Goal: Task Accomplishment & Management: Use online tool/utility

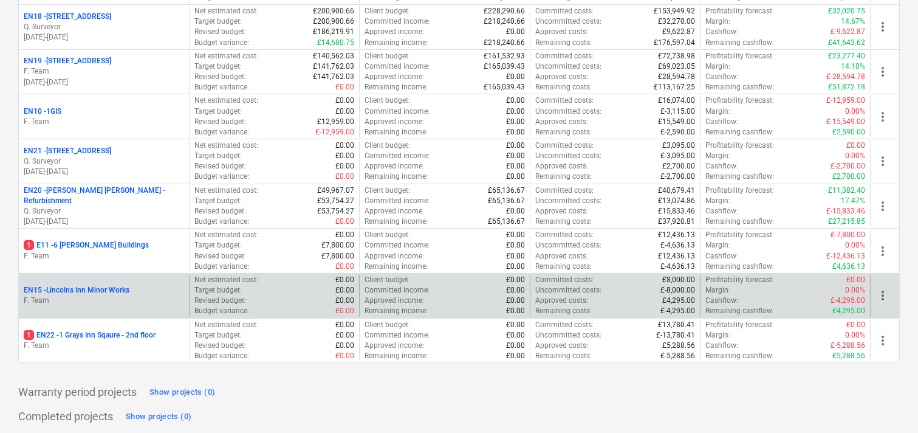
scroll to position [355, 0]
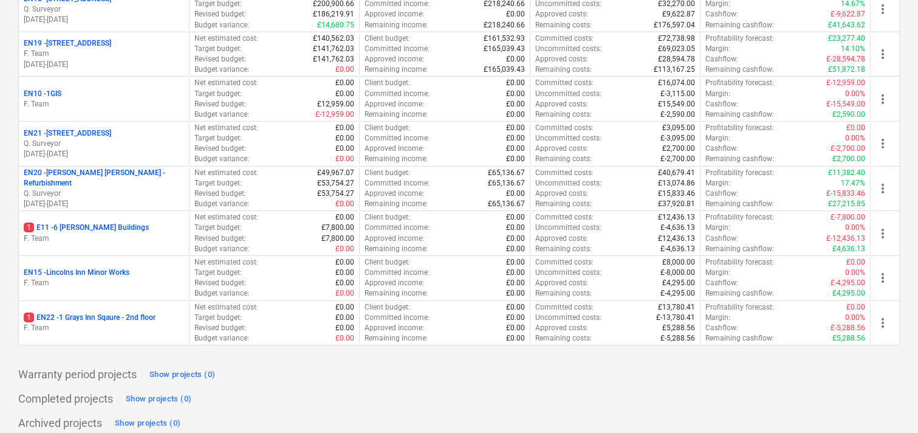
click at [56, 312] on p "1 EN22 - 1 Grays Inn Sqaure - 2nd floor" at bounding box center [90, 317] width 132 height 10
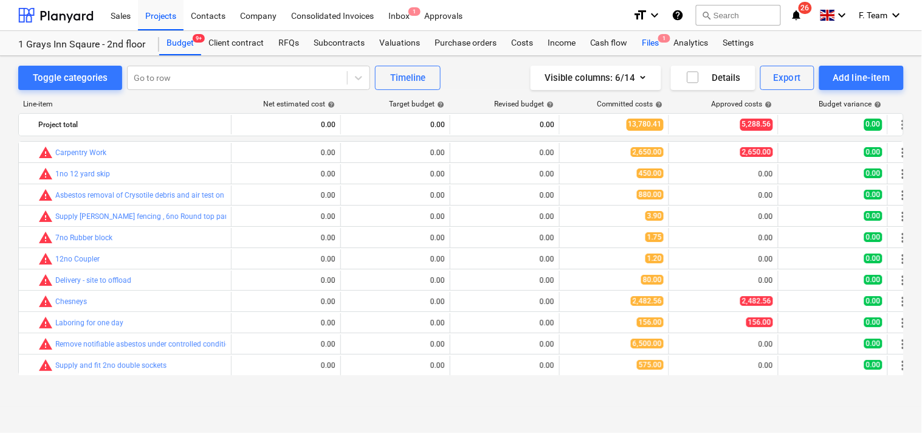
click at [645, 46] on div "Files 1" at bounding box center [651, 43] width 32 height 24
click at [653, 41] on div "Files 1" at bounding box center [651, 43] width 32 height 24
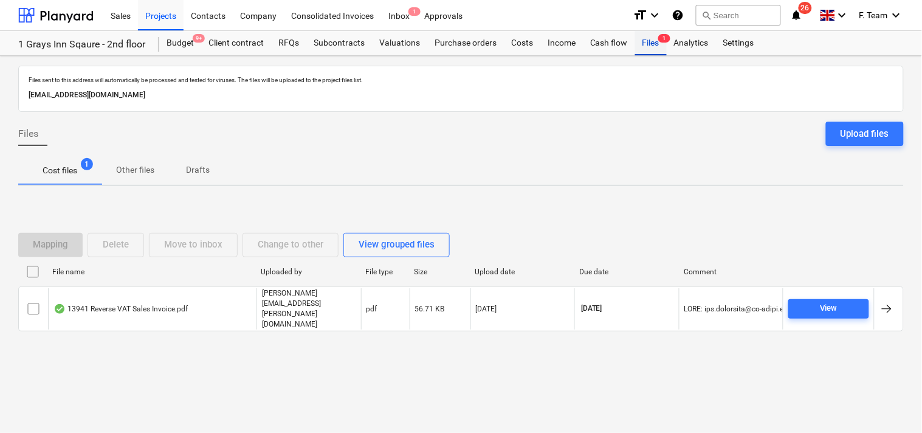
click at [653, 41] on div "Files 1" at bounding box center [651, 43] width 32 height 24
click at [67, 15] on div at bounding box center [55, 15] width 75 height 30
click at [38, 15] on div at bounding box center [55, 15] width 75 height 30
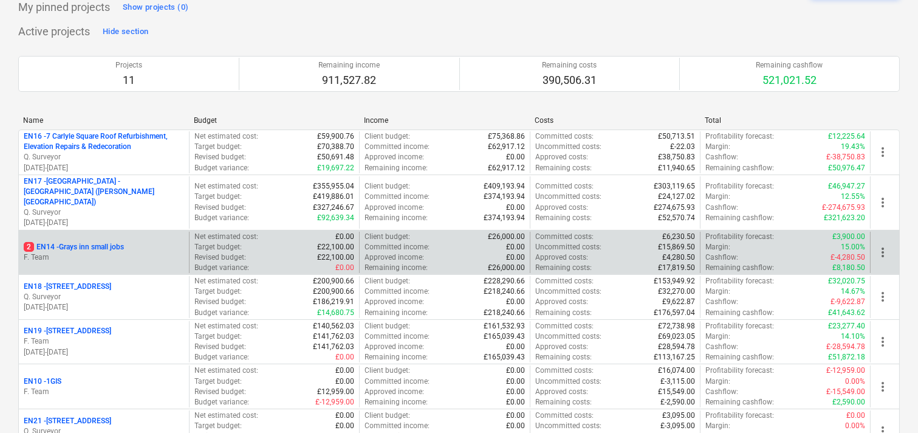
scroll to position [135, 0]
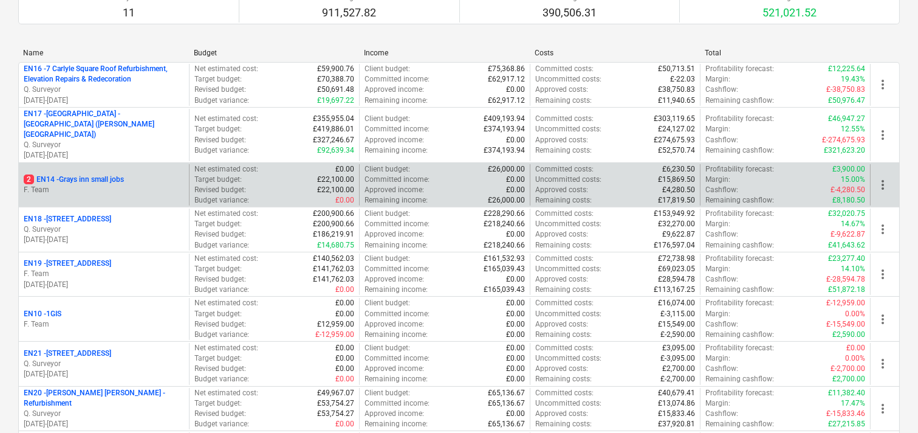
click at [99, 174] on p "2 EN14 - Grays inn small jobs" at bounding box center [74, 179] width 100 height 10
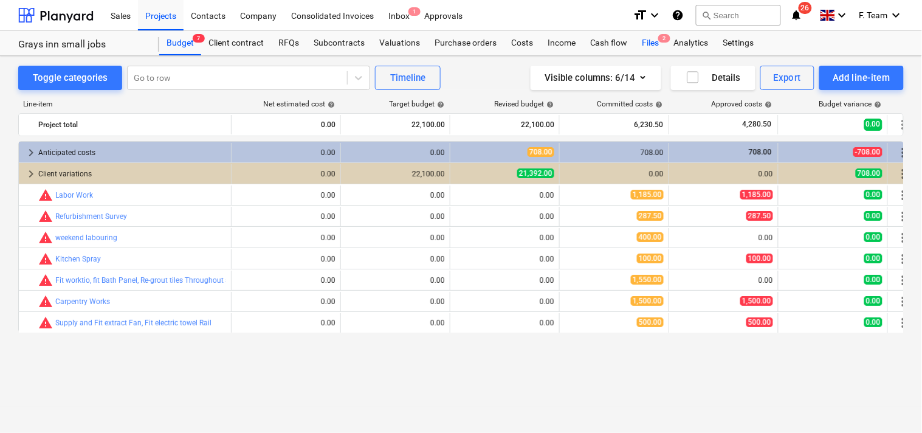
click at [647, 46] on div "Files 2" at bounding box center [651, 43] width 32 height 24
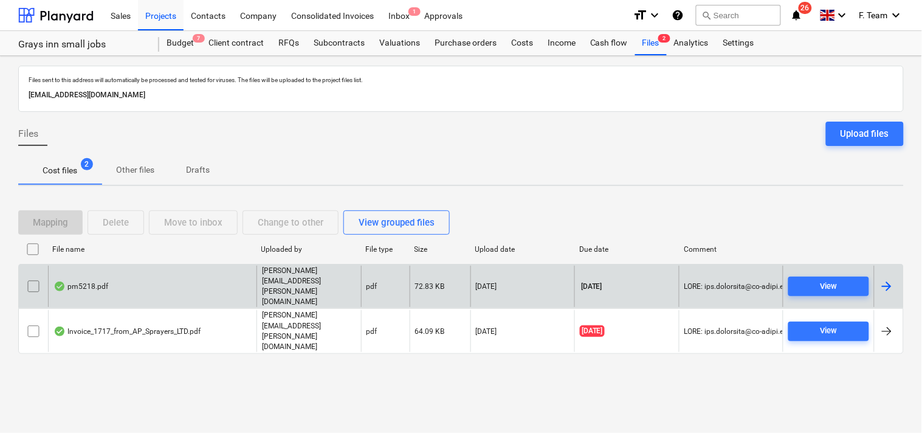
click at [888, 294] on div at bounding box center [886, 286] width 15 height 15
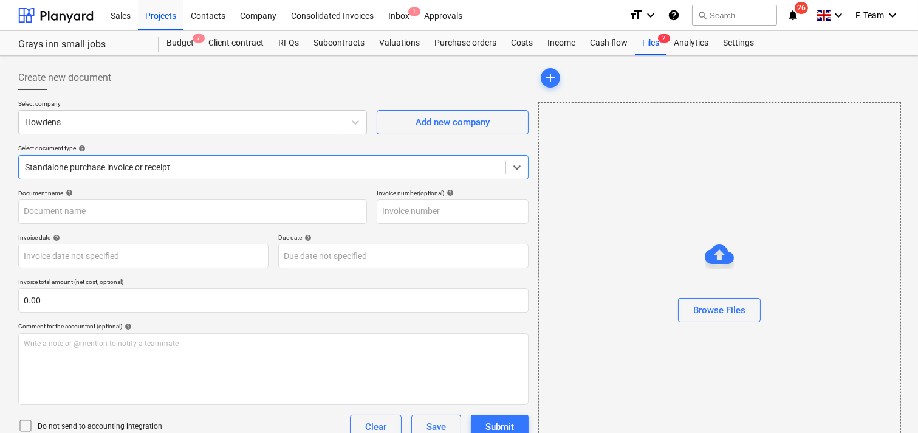
type input "1102531796"
type input "[DATE]"
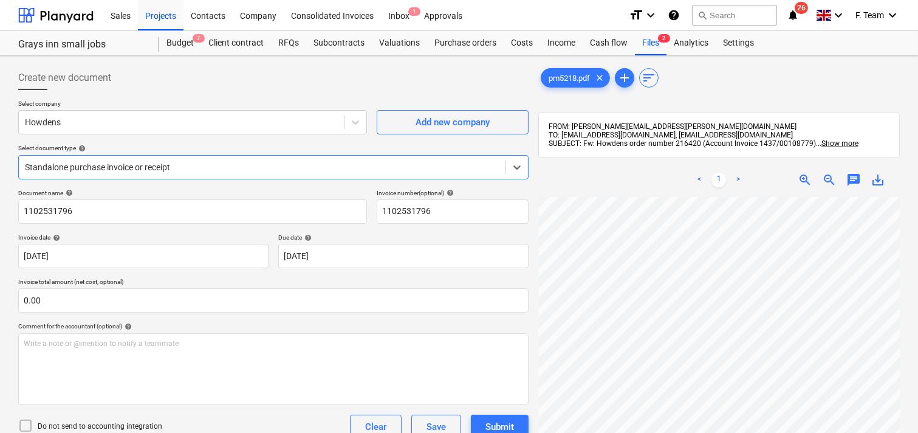
click at [153, 166] on div at bounding box center [262, 167] width 475 height 12
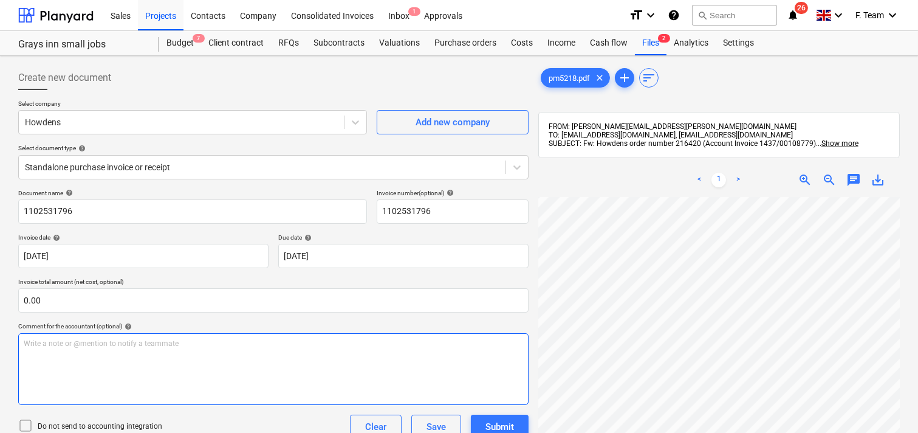
click at [363, 371] on div "Create new document Select company Howdens Add new company Select document type…" at bounding box center [458, 331] width 891 height 540
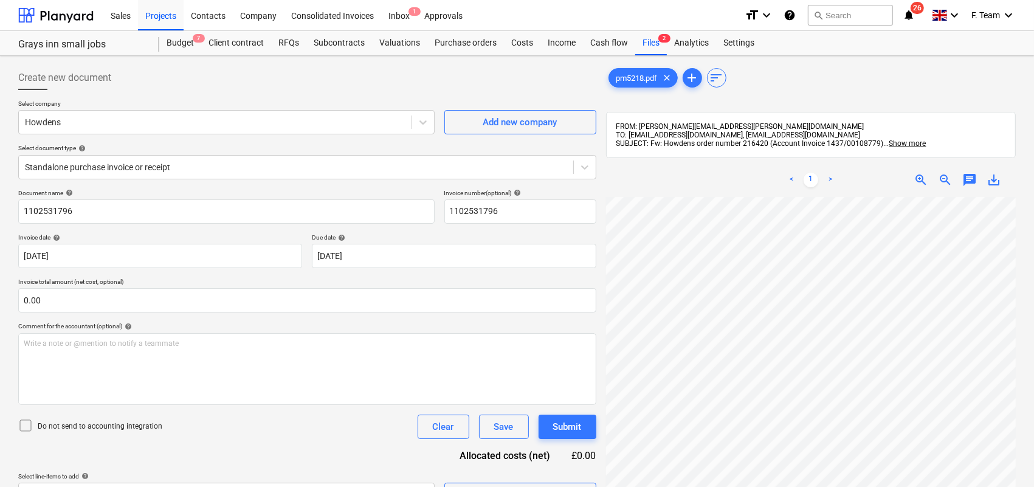
scroll to position [236, 344]
click at [918, 179] on span "zoom_out" at bounding box center [945, 180] width 15 height 15
click at [902, 432] on html "Sales Projects Contacts Company Consolidated Invoices Inbox 1 Approvals format_…" at bounding box center [517, 243] width 1034 height 487
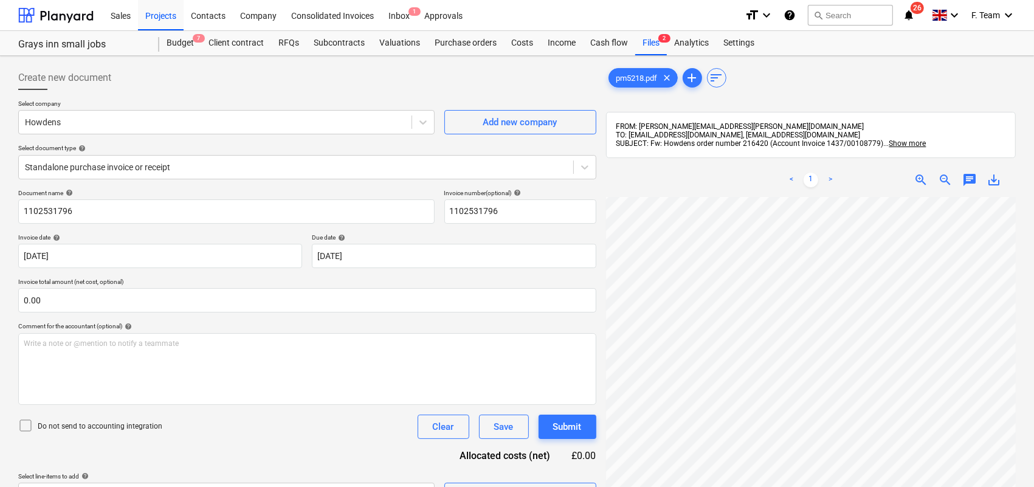
scroll to position [0, 269]
click at [86, 125] on div at bounding box center [215, 122] width 380 height 12
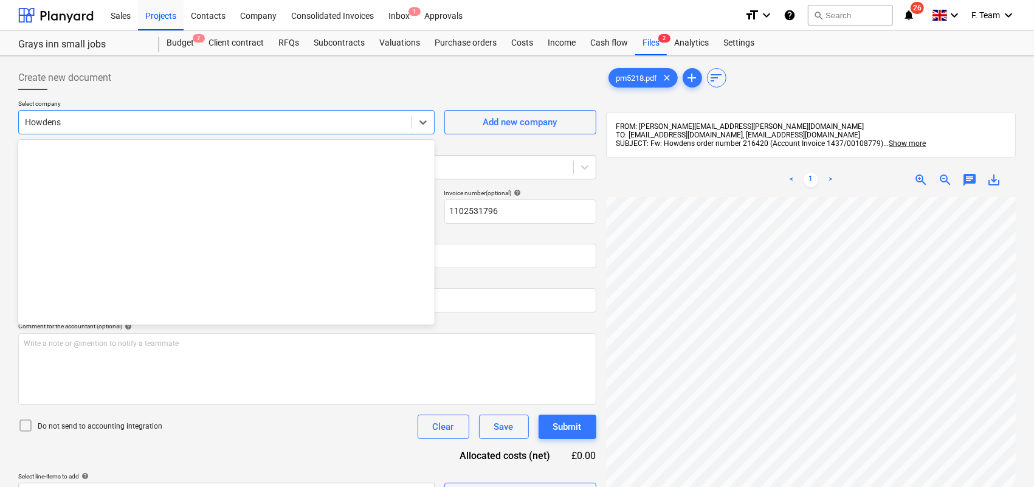
scroll to position [4764, 0]
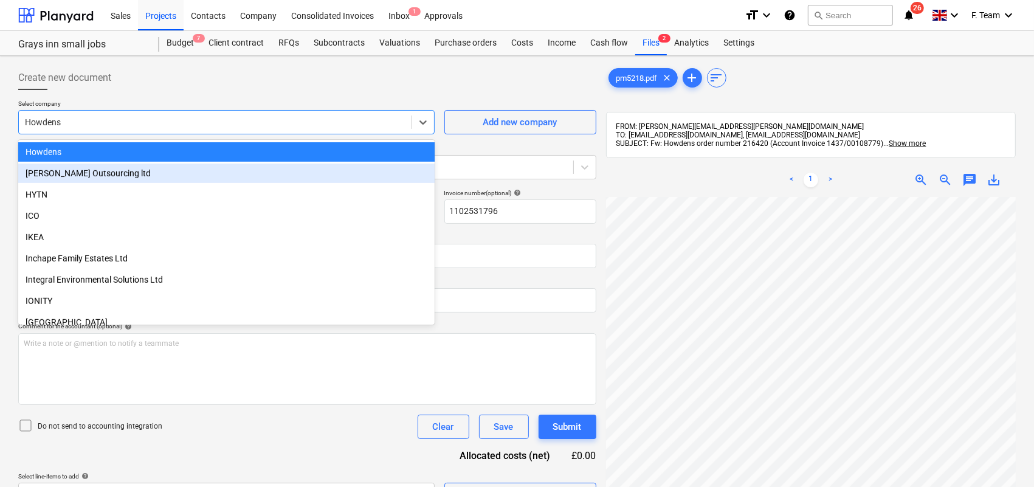
click at [10, 137] on div "Create new document Select company option [PERSON_NAME] Outsourcing ltd focused…" at bounding box center [517, 357] width 1034 height 603
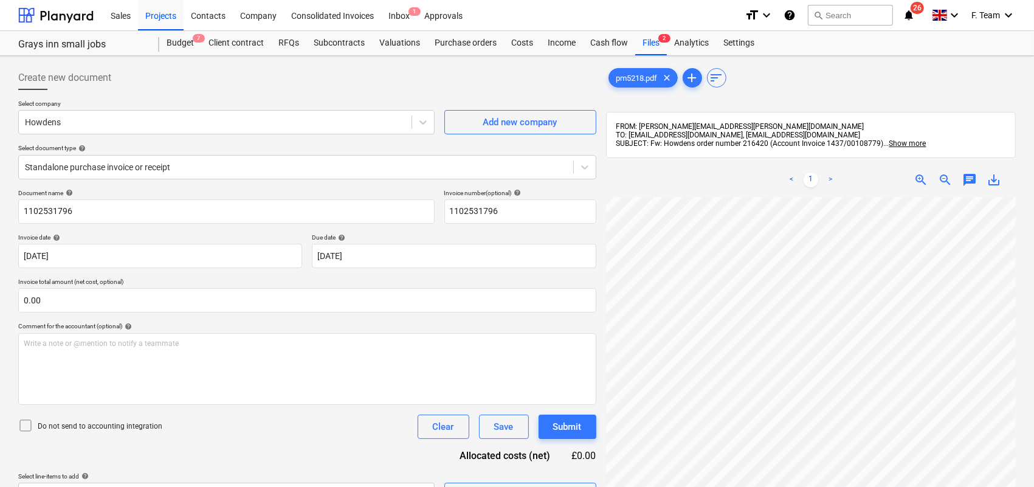
scroll to position [151, 155]
click at [918, 183] on span "zoom_out" at bounding box center [945, 180] width 15 height 15
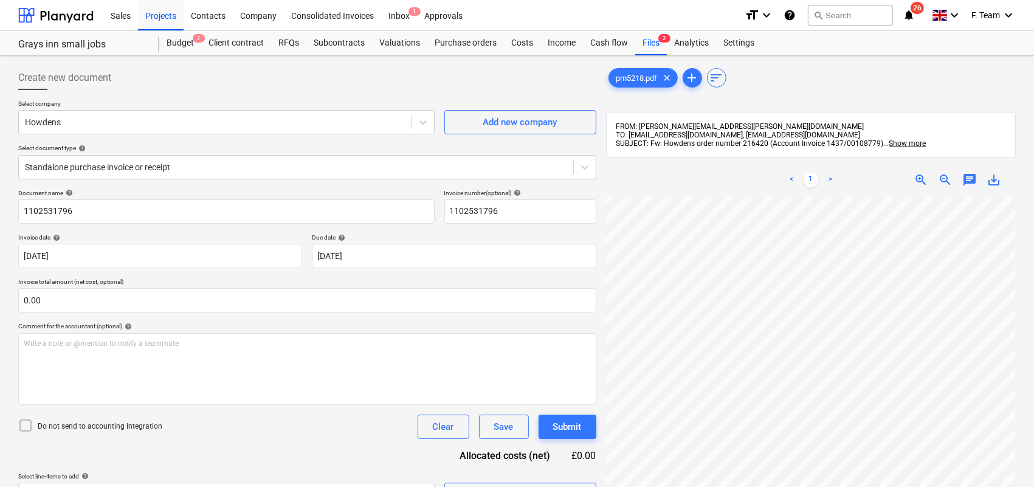
click at [842, 189] on div "< 1 > zoom_in zoom_out chat 0 save_alt" at bounding box center [811, 406] width 410 height 487
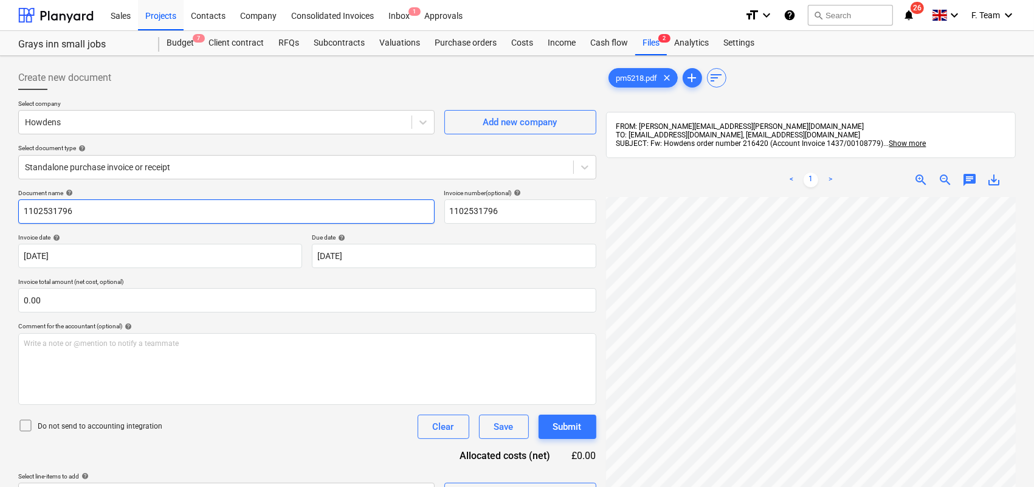
click at [92, 213] on input "1102531796" at bounding box center [226, 211] width 416 height 24
drag, startPoint x: 92, startPoint y: 213, endPoint x: 0, endPoint y: 208, distance: 91.9
click at [0, 208] on div "Create new document Select company Howdens Add new company Select document type…" at bounding box center [517, 357] width 1034 height 603
type input "E"
type input "h"
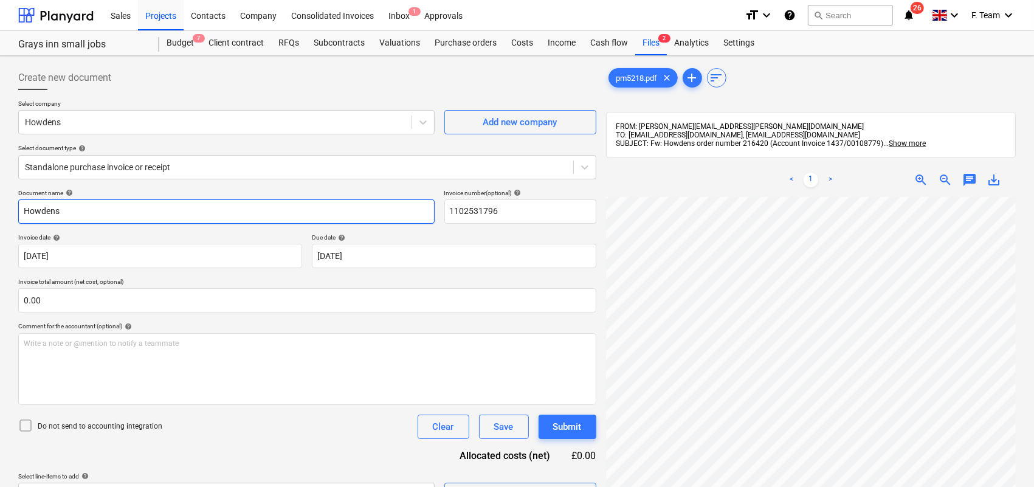
type input "Howdens"
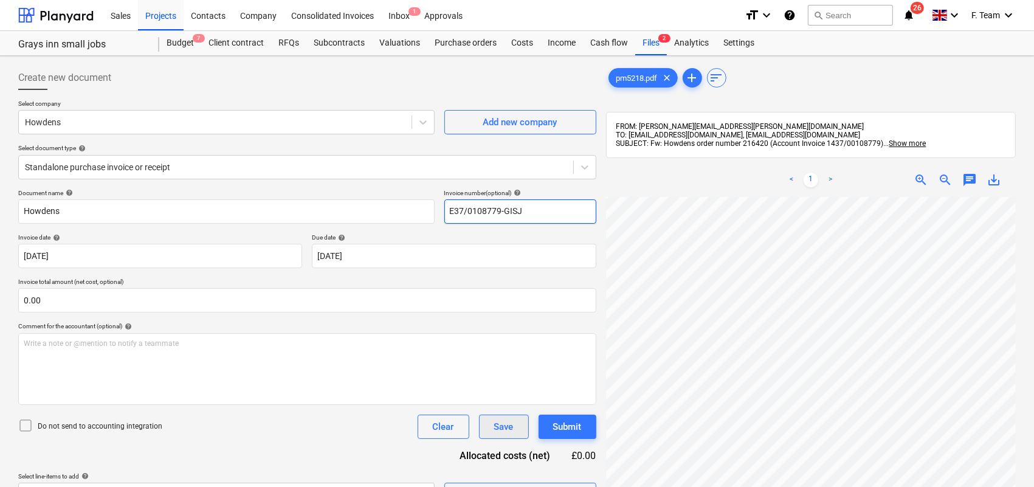
type input "E37/0108779-GISJ"
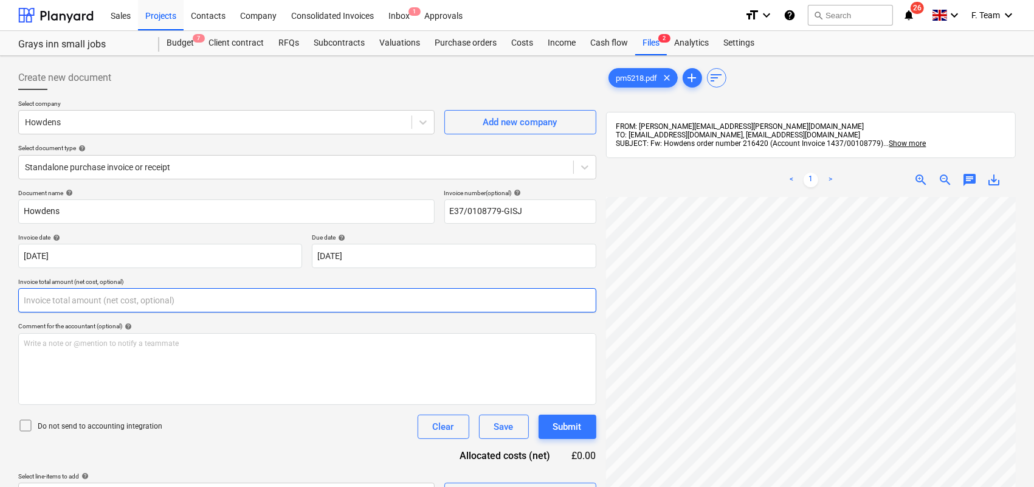
click at [49, 304] on input "text" at bounding box center [307, 300] width 578 height 24
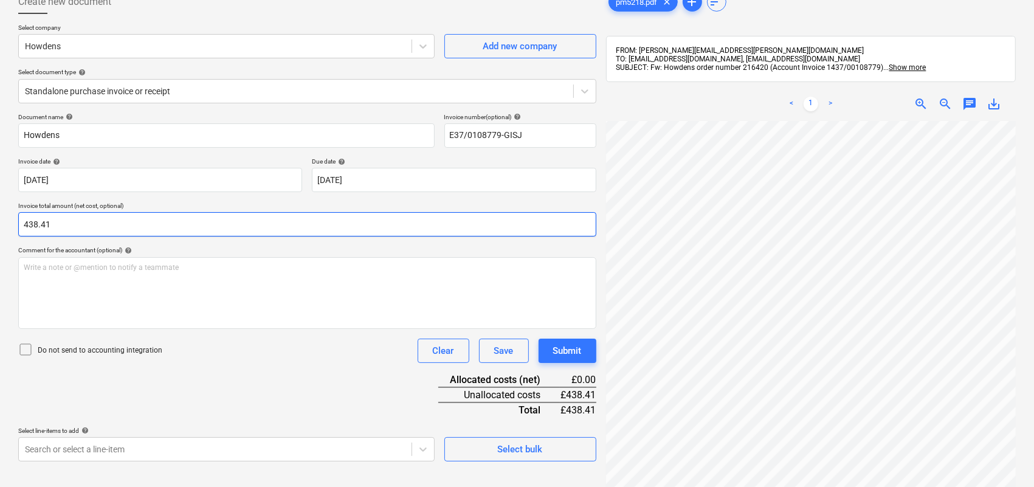
scroll to position [152, 0]
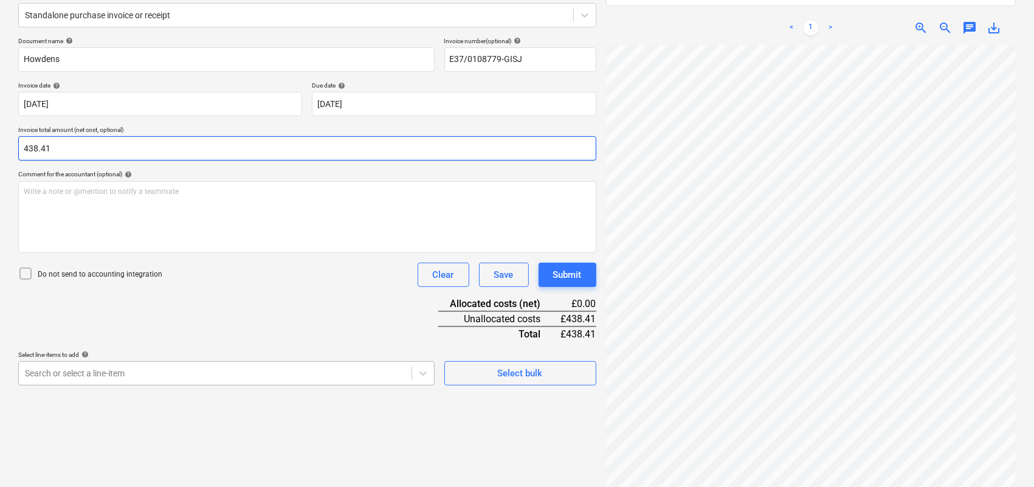
type input "438.41"
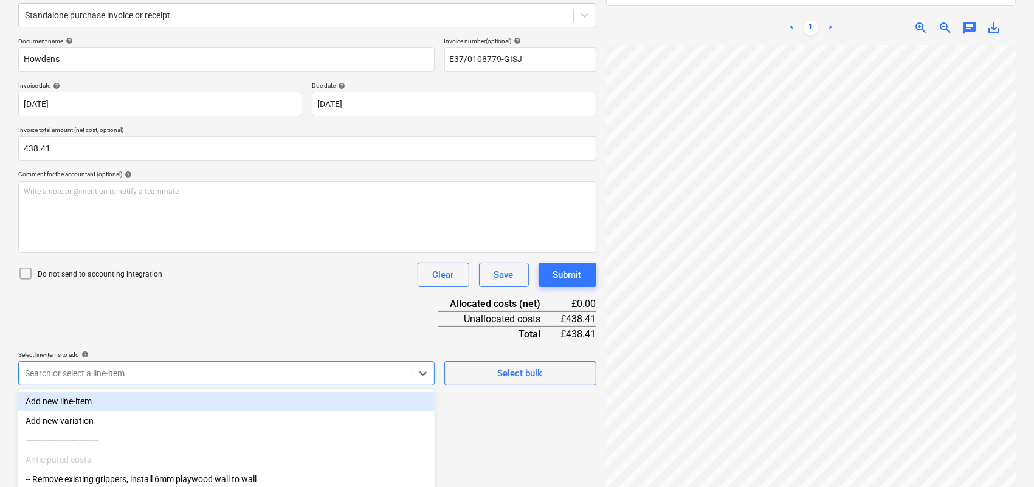
click at [104, 335] on body "Sales Projects Contacts Company Consolidated Invoices Inbox 1 Approvals format_…" at bounding box center [517, 91] width 1034 height 487
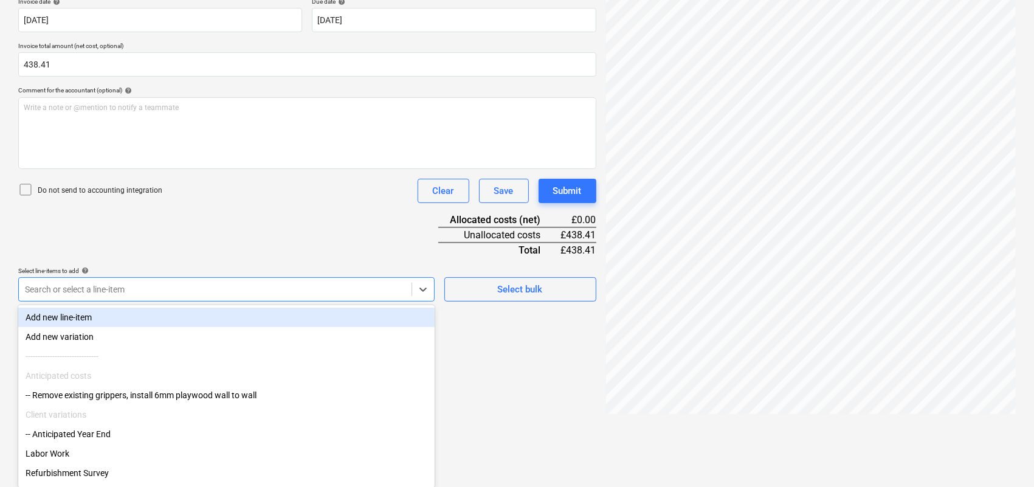
click at [74, 314] on div "Add new line-item" at bounding box center [226, 316] width 416 height 19
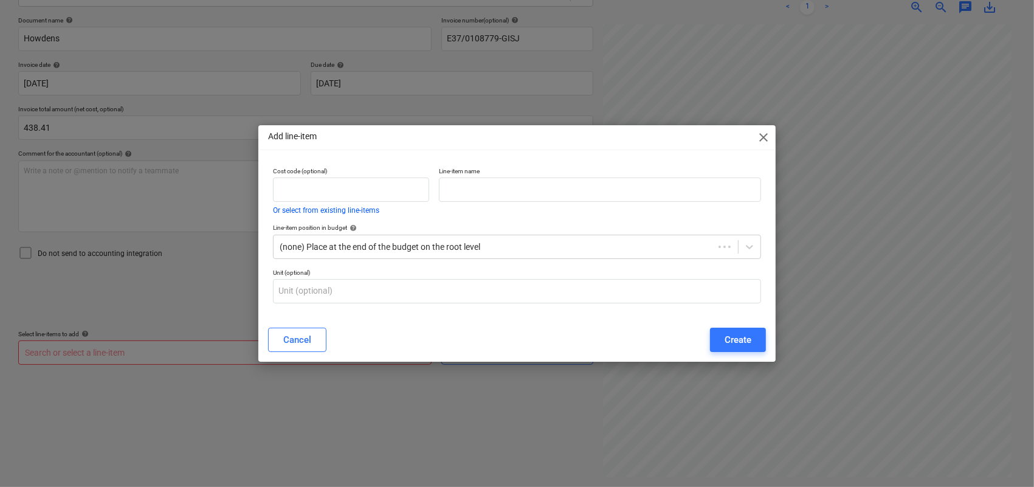
scroll to position [172, 0]
click at [473, 185] on input "text" at bounding box center [602, 189] width 323 height 24
paste input "[PERSON_NAME] Integrated 50/50 Frost Free Fridge Freezer"
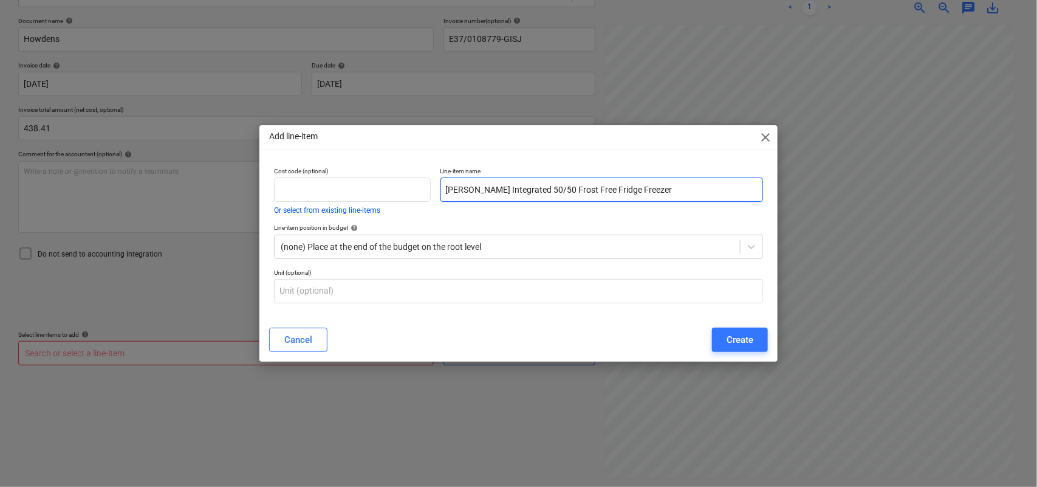
type input "[PERSON_NAME] Integrated 50/50 Frost Free Fridge Freezer"
click at [725, 336] on button "Create" at bounding box center [740, 340] width 56 height 24
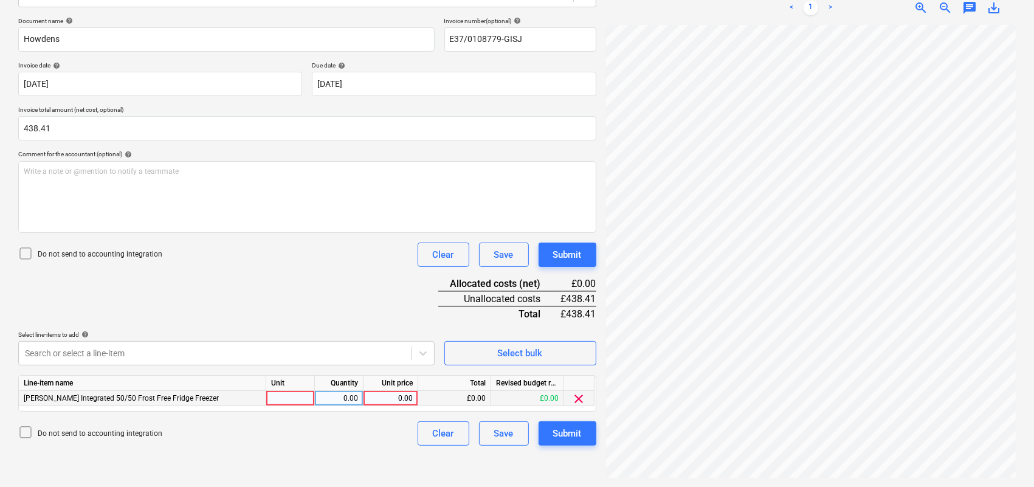
click at [283, 396] on div at bounding box center [290, 398] width 49 height 15
type input "nso"
click at [331, 396] on div "0.00" at bounding box center [339, 398] width 38 height 15
type input "438.41"
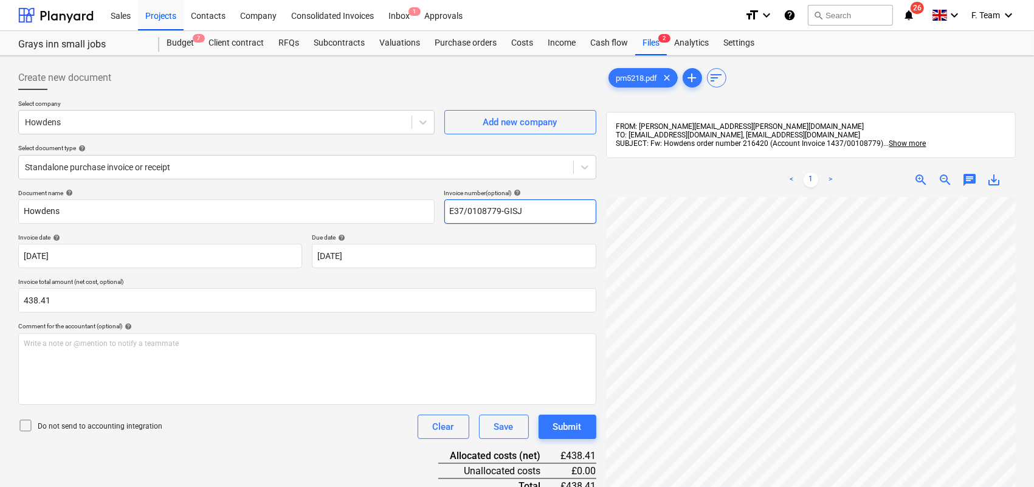
click at [536, 208] on input "E37/0108779-GISJ" at bounding box center [520, 211] width 152 height 24
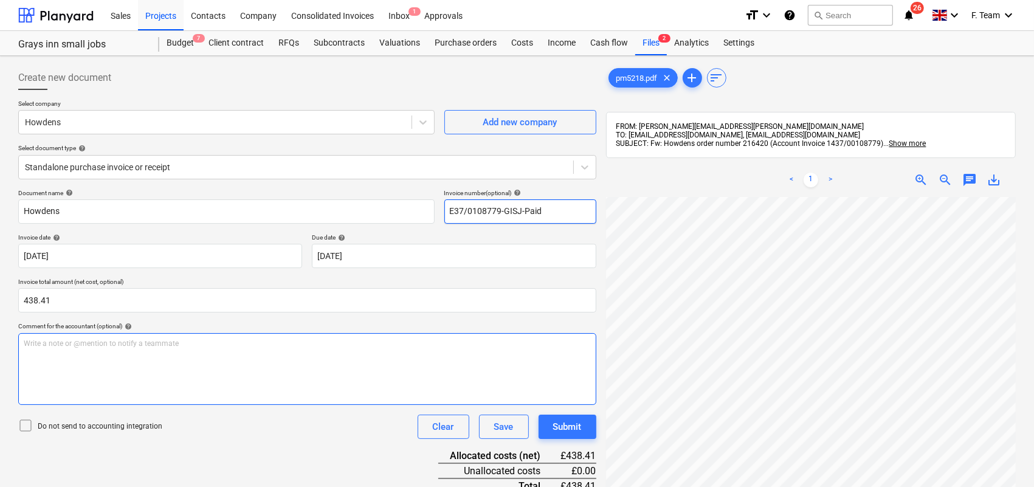
type input "E37/0108779-GISJ-Paid"
click at [252, 399] on div "Write a note or @mention to notify a teammate [PERSON_NAME]" at bounding box center [307, 369] width 578 height 72
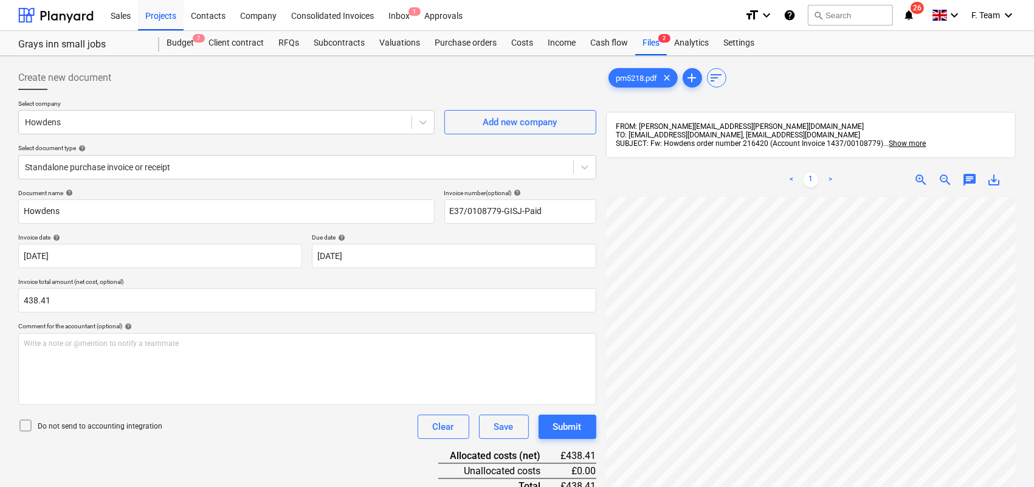
click at [268, 421] on div "Do not send to accounting integration Clear Save Submit" at bounding box center [307, 426] width 578 height 24
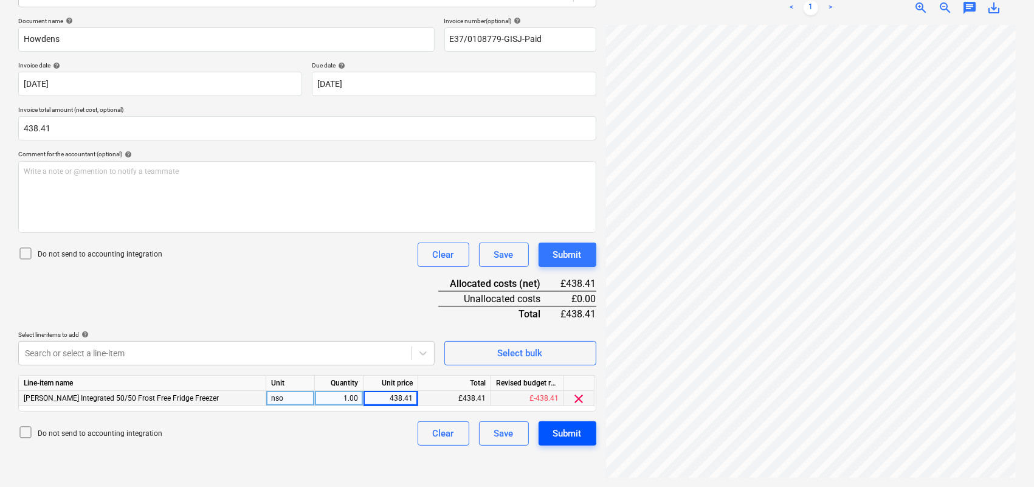
click at [572, 432] on div "Submit" at bounding box center [567, 433] width 29 height 16
